Goal: Task Accomplishment & Management: Complete application form

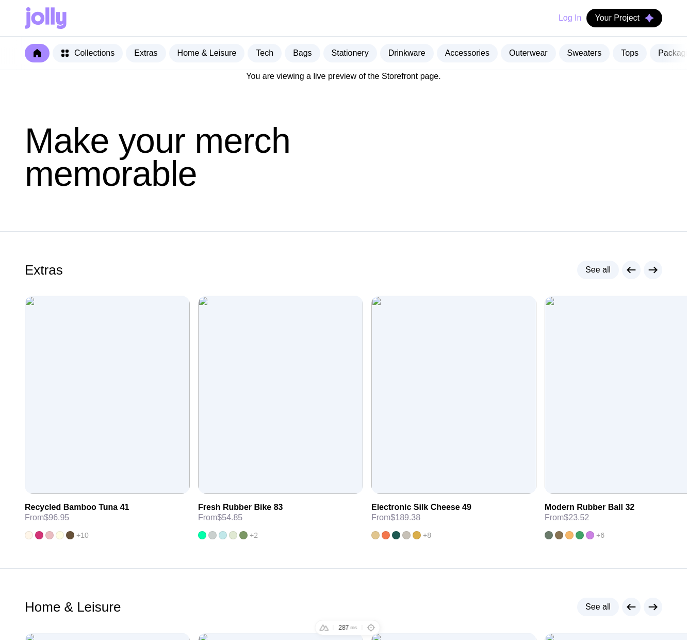
click at [374, 83] on div "You are viewing a live preview of the Storefront page." at bounding box center [343, 76] width 687 height 12
click at [384, 83] on div "You are viewing a live preview of the Storefront page." at bounding box center [343, 76] width 687 height 12
click at [317, 83] on div "You are viewing a live preview of the Storefront page." at bounding box center [343, 76] width 687 height 12
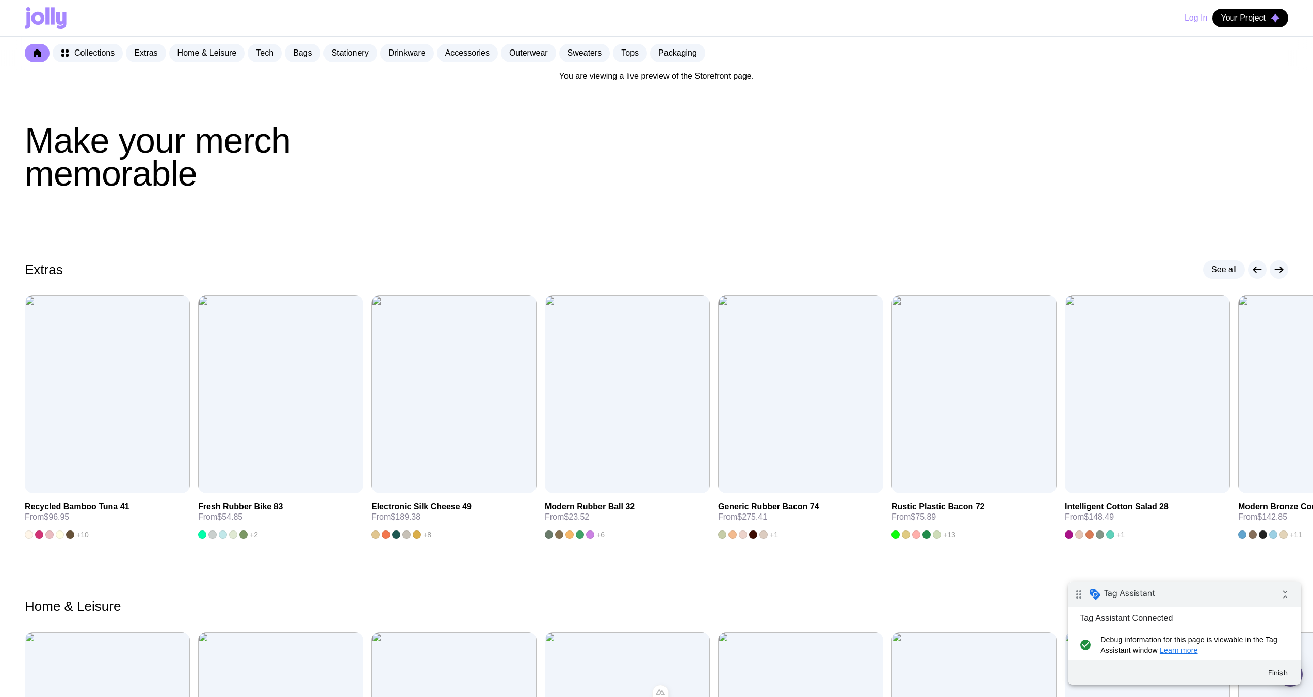
drag, startPoint x: 0, startPoint y: 0, endPoint x: 649, endPoint y: 77, distance: 654.0
click at [649, 77] on div "You are viewing a live preview of the Storefront page." at bounding box center [656, 76] width 1313 height 12
click at [1283, 677] on button "Finish" at bounding box center [1277, 673] width 37 height 19
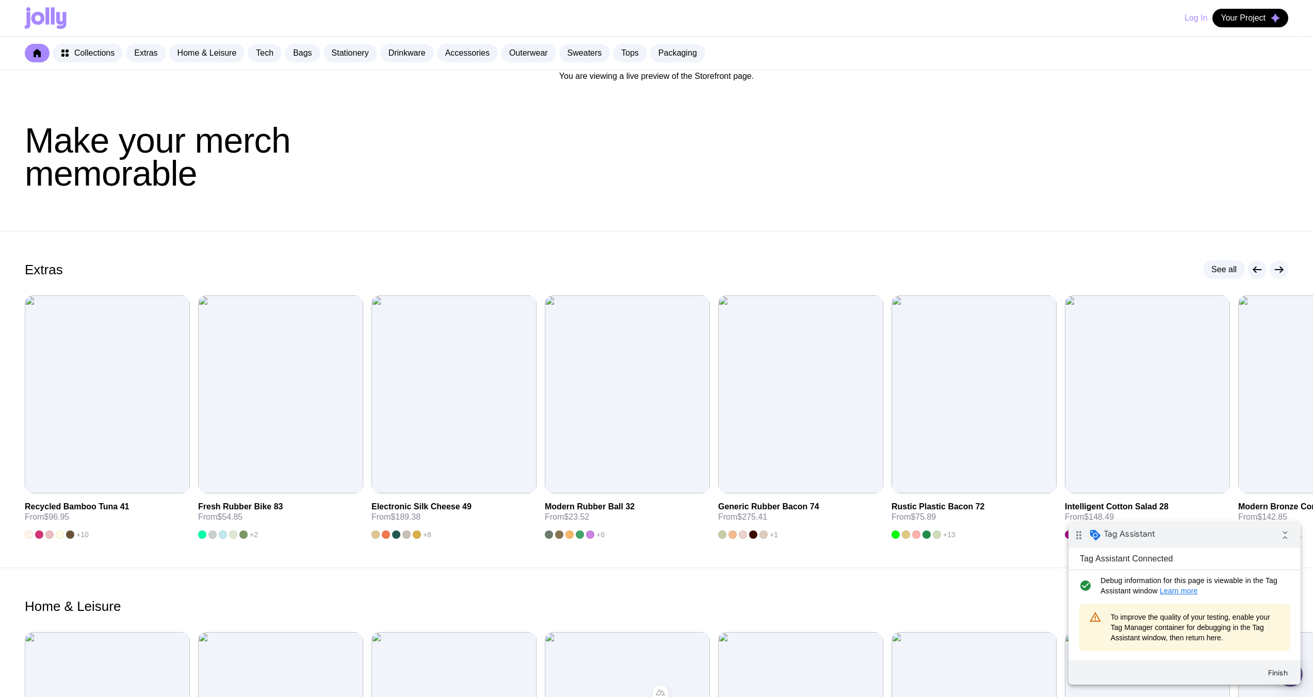
click at [651, 77] on div "You are viewing a live preview of the Storefront page." at bounding box center [656, 76] width 1313 height 12
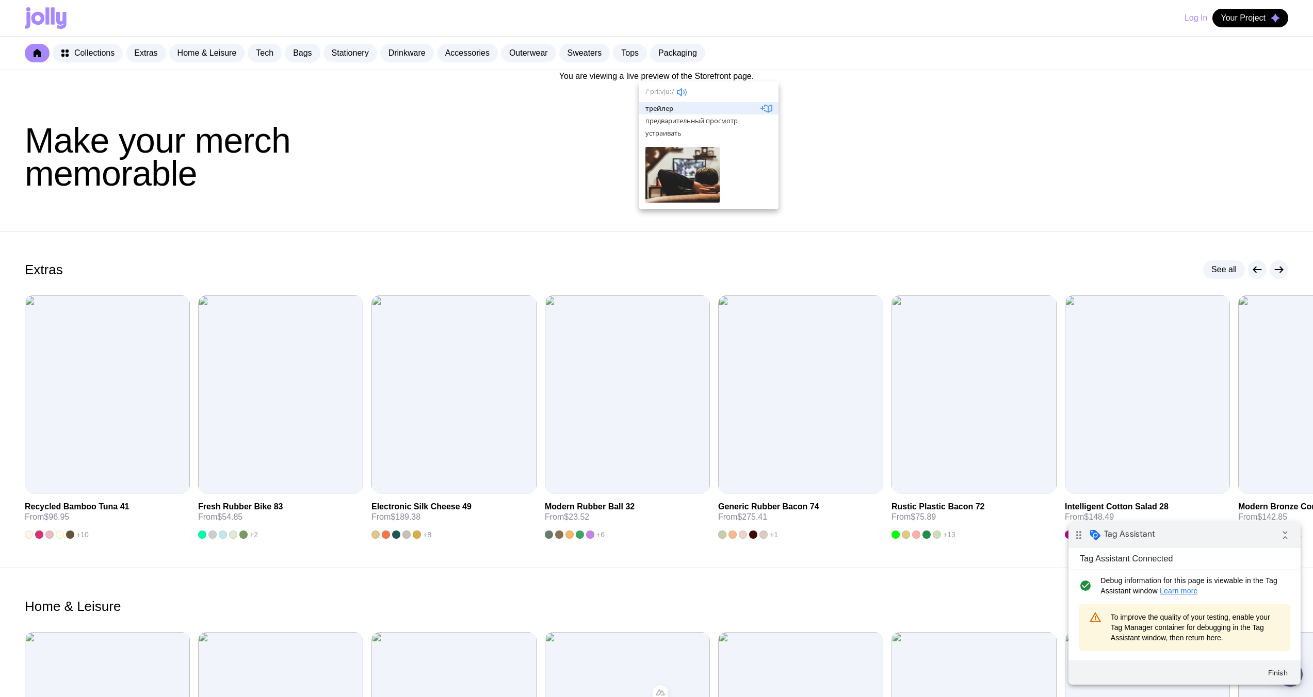
click at [511, 113] on header "Make your merch memorable" at bounding box center [656, 157] width 1313 height 149
click at [601, 76] on div "You are viewing a live preview of the Storefront page." at bounding box center [656, 76] width 1313 height 12
click at [607, 78] on div "You are viewing a live preview of the Storefront page." at bounding box center [656, 76] width 1313 height 12
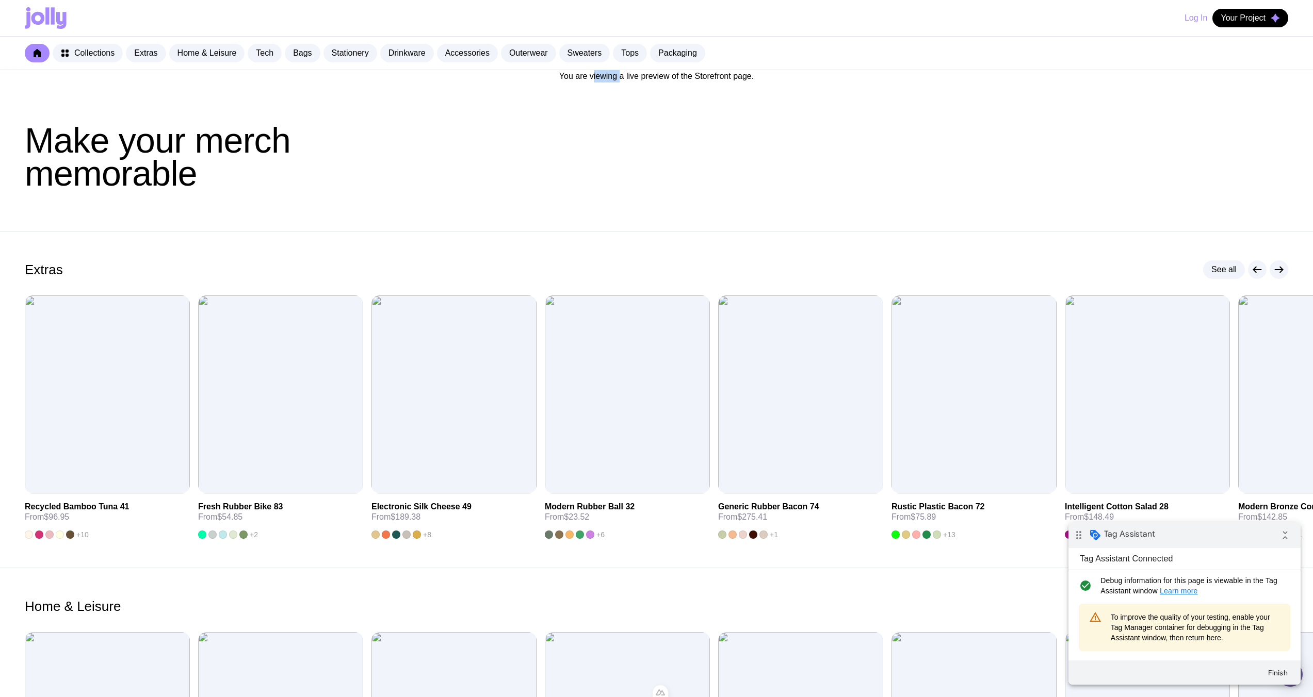
click at [607, 78] on div "You are viewing a live preview of the Storefront page." at bounding box center [656, 76] width 1313 height 12
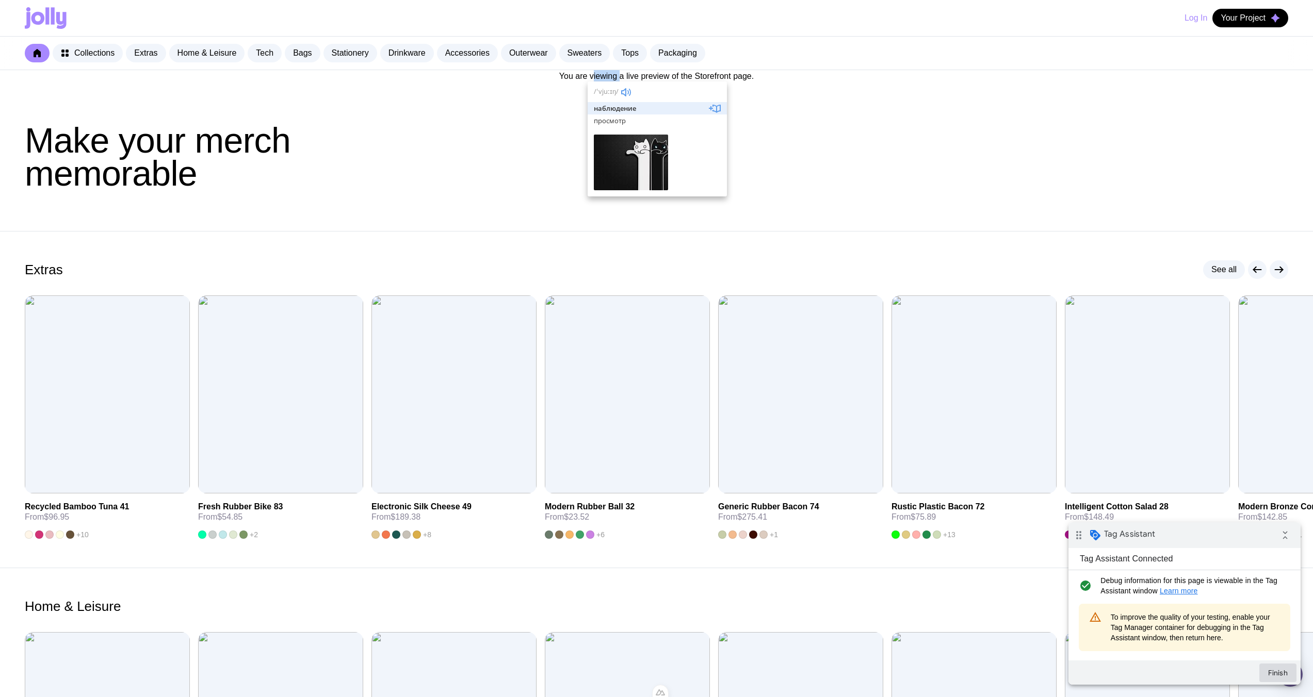
click at [1279, 678] on button "Finish" at bounding box center [1277, 673] width 37 height 19
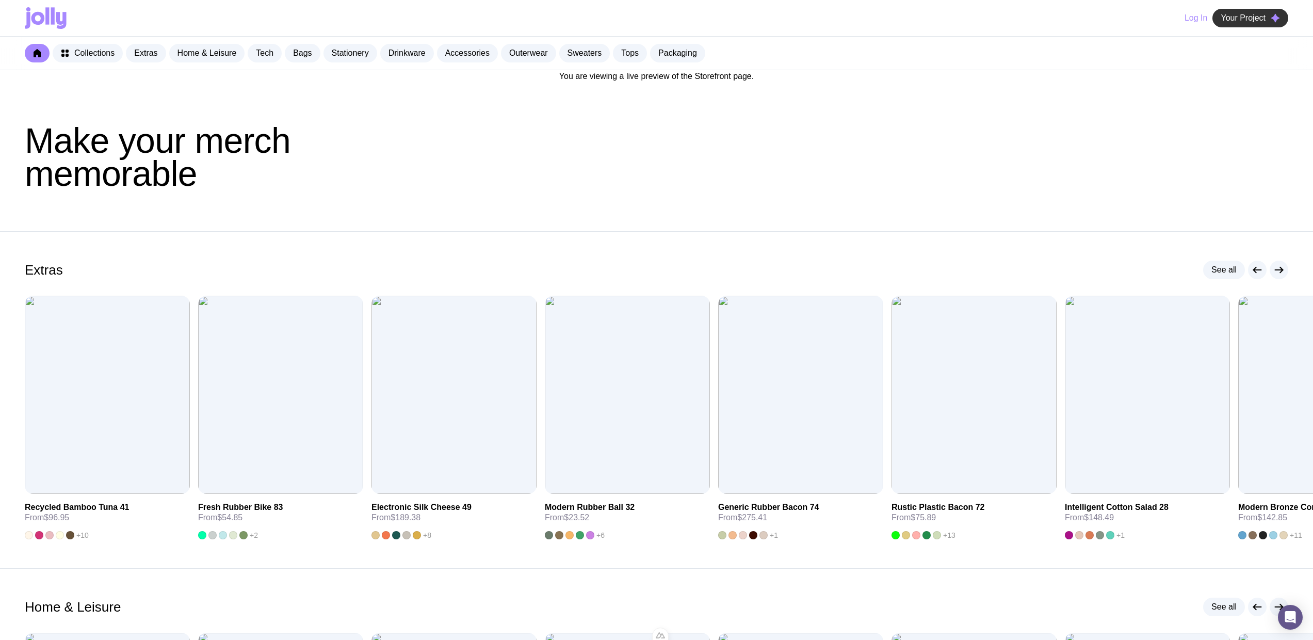
click at [1262, 22] on span "Your Project" at bounding box center [1242, 18] width 45 height 10
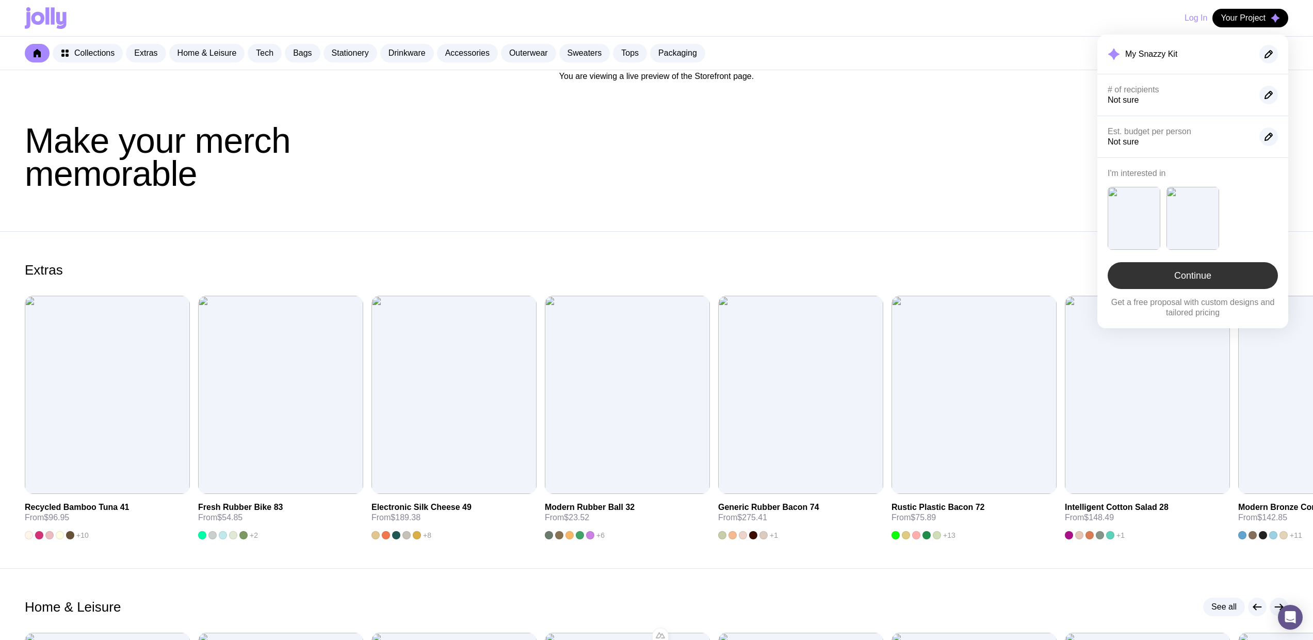
click at [1192, 280] on link "Continue" at bounding box center [1192, 275] width 170 height 27
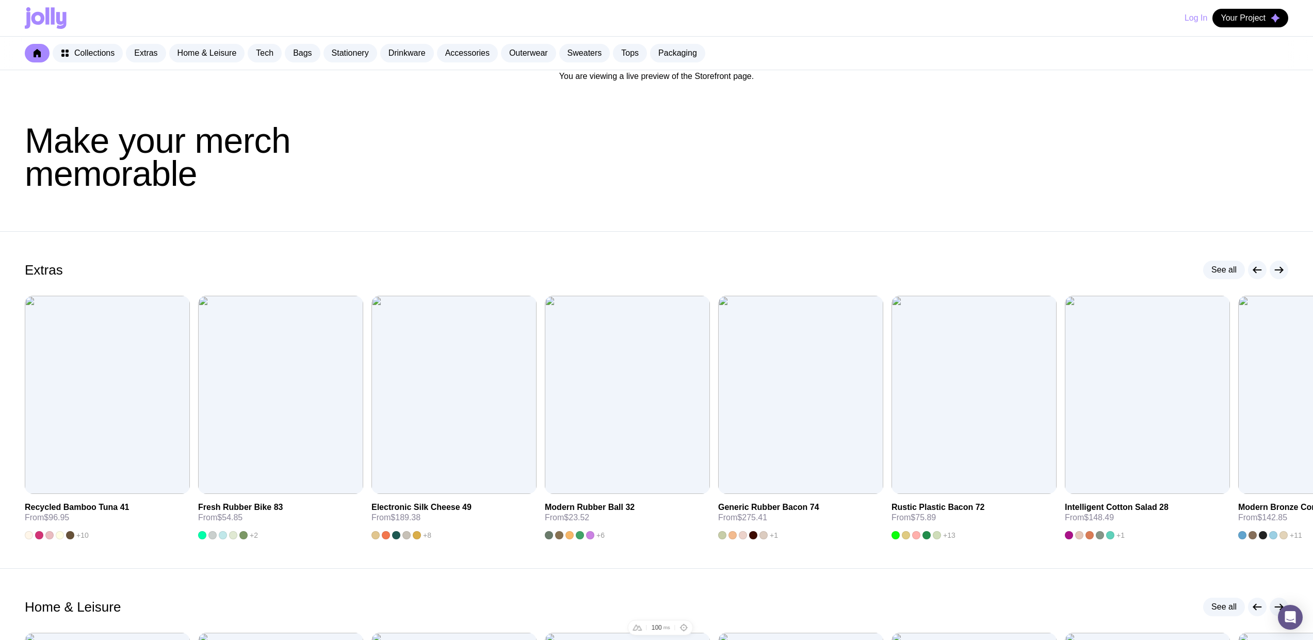
click at [855, 162] on h1 "Make your merch memorable" at bounding box center [656, 157] width 1263 height 66
